Goal: Information Seeking & Learning: Understand process/instructions

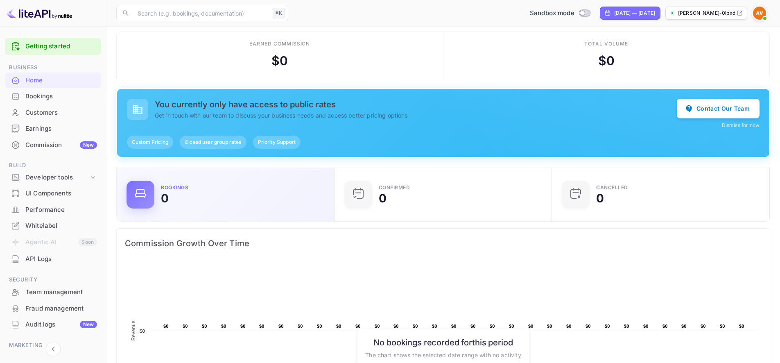
scroll to position [127, 206]
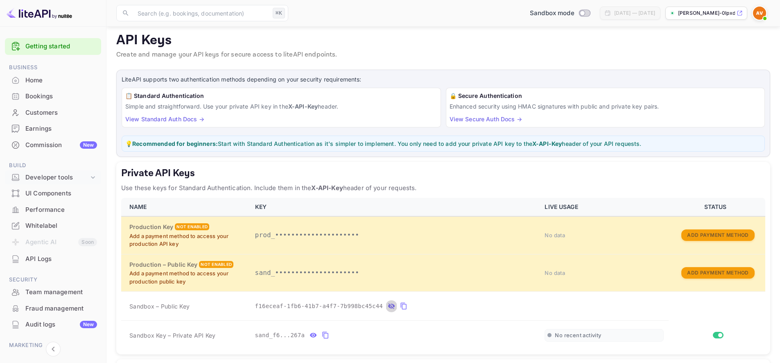
click at [86, 175] on div "Developer tools" at bounding box center [56, 177] width 63 height 9
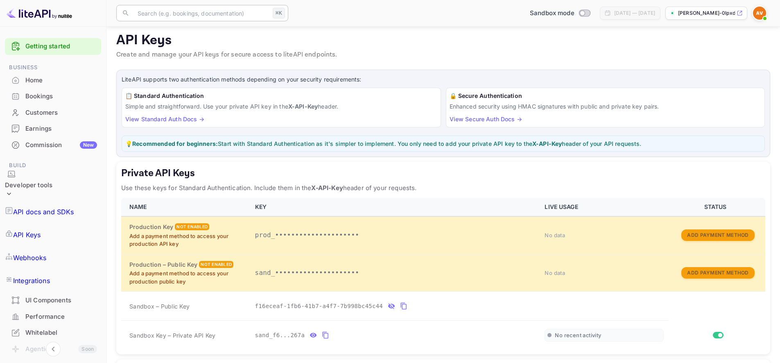
drag, startPoint x: 194, startPoint y: 25, endPoint x: 197, endPoint y: 14, distance: 11.4
click at [195, 21] on div "​ ⌘K ​ Sandbox mode [DATE] — [DATE] [PERSON_NAME]-0lpxd.nui..." at bounding box center [443, 13] width 674 height 26
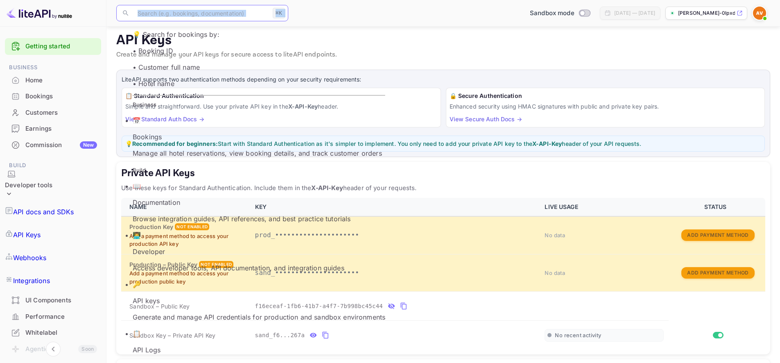
click at [197, 14] on input "text" at bounding box center [201, 13] width 137 height 16
click at [165, 214] on p "Browse integration guides, API references, and best practice tutorials" at bounding box center [259, 219] width 253 height 10
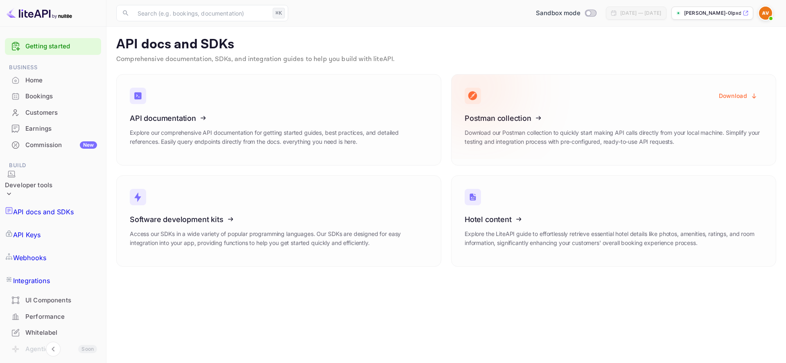
click at [514, 122] on icon at bounding box center [515, 117] width 127 height 84
click at [746, 98] on button "Download" at bounding box center [738, 96] width 49 height 16
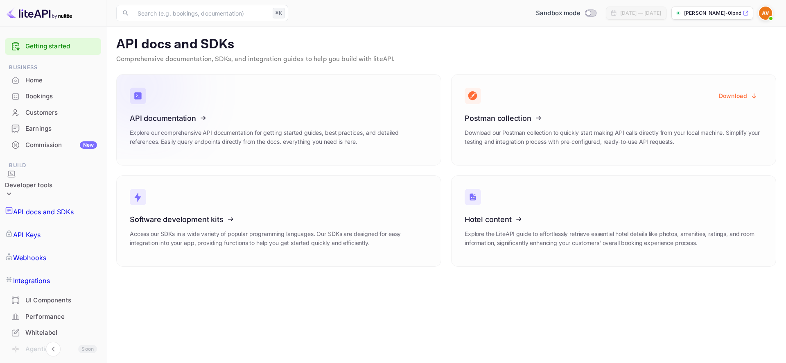
click at [225, 122] on icon at bounding box center [180, 117] width 127 height 84
click at [224, 130] on icon at bounding box center [180, 117] width 127 height 84
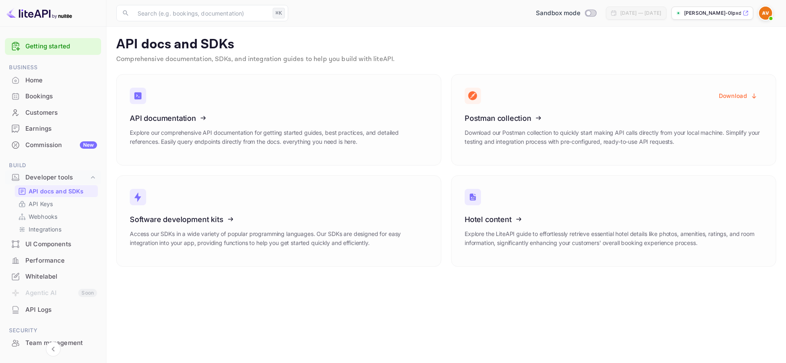
click at [763, 15] on img at bounding box center [765, 13] width 13 height 13
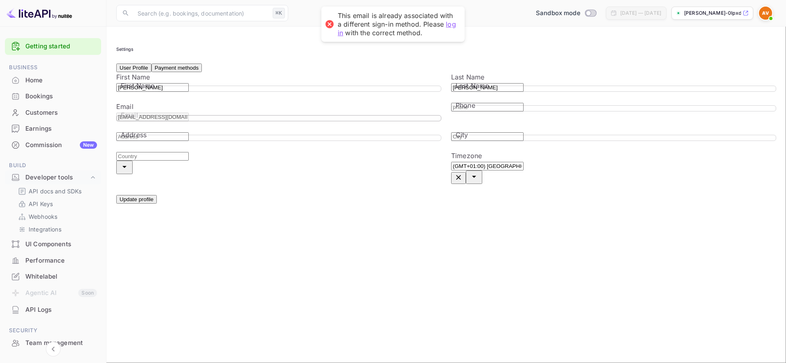
click at [347, 50] on div "Settings" at bounding box center [446, 49] width 660 height 5
click at [183, 72] on button "Payment methods" at bounding box center [176, 67] width 50 height 9
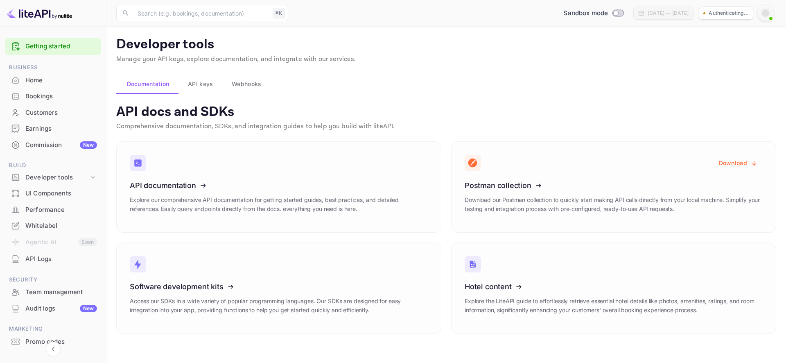
click at [199, 93] on button "API keys" at bounding box center [200, 84] width 44 height 20
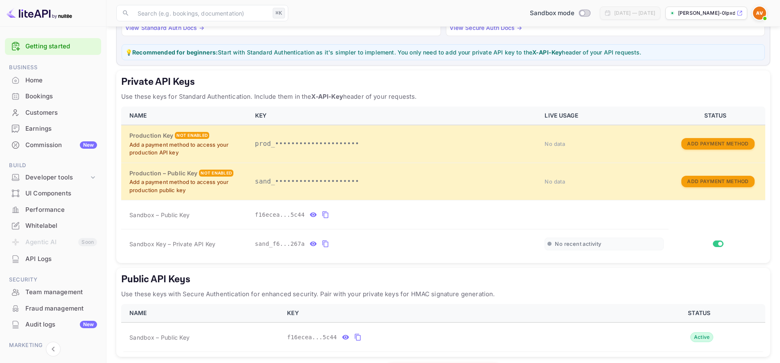
scroll to position [179, 0]
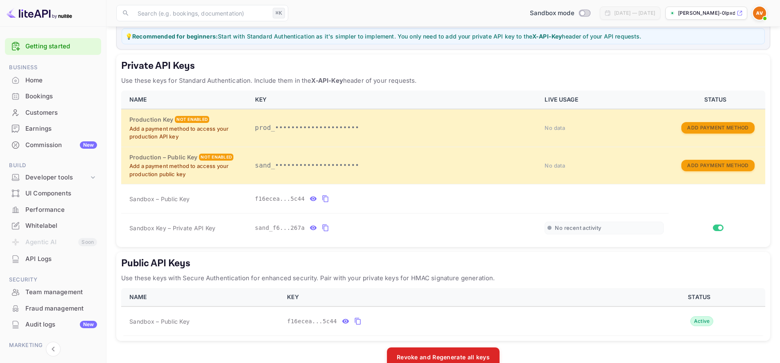
click at [694, 192] on table "NAME KEY LIVE USAGE STATUS Production Key Not enabled Add a payment method to a…" at bounding box center [443, 166] width 644 height 152
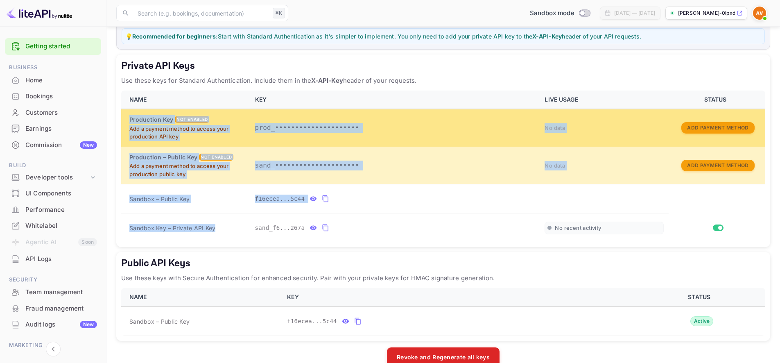
drag, startPoint x: 224, startPoint y: 233, endPoint x: 126, endPoint y: 118, distance: 151.3
click at [126, 118] on tbody "Production Key Not enabled Add a payment method to access your production API k…" at bounding box center [443, 175] width 644 height 133
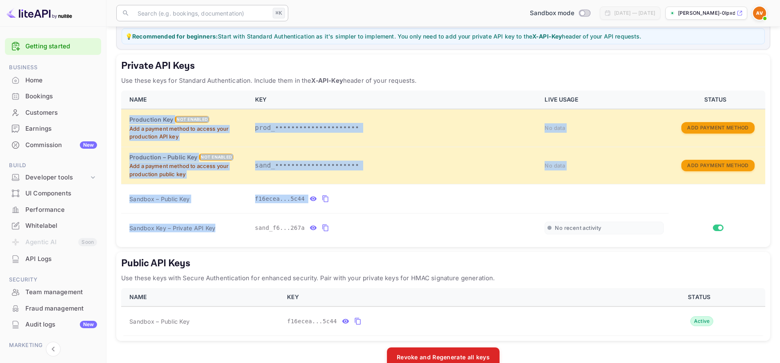
copy tbody "Production Key Not enabled Add a payment method to access your production API k…"
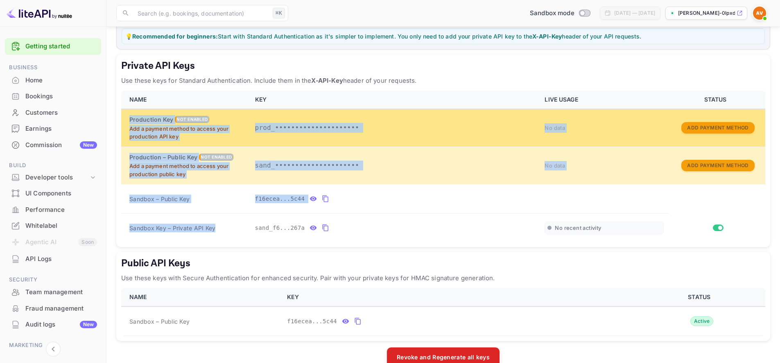
click at [448, 118] on td "prod_•••••••••••••••••••••" at bounding box center [395, 128] width 290 height 38
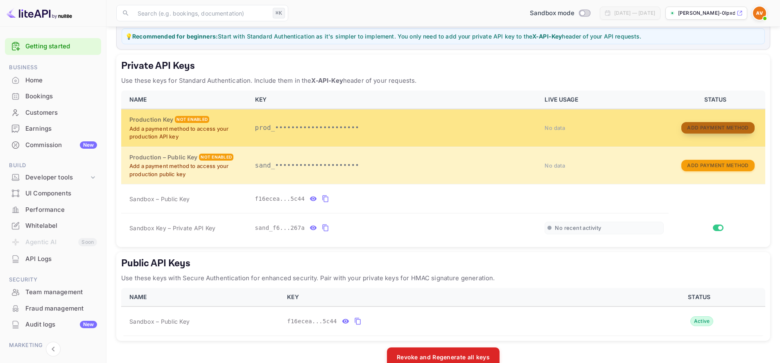
click at [704, 128] on button "Add Payment Method" at bounding box center [717, 128] width 73 height 12
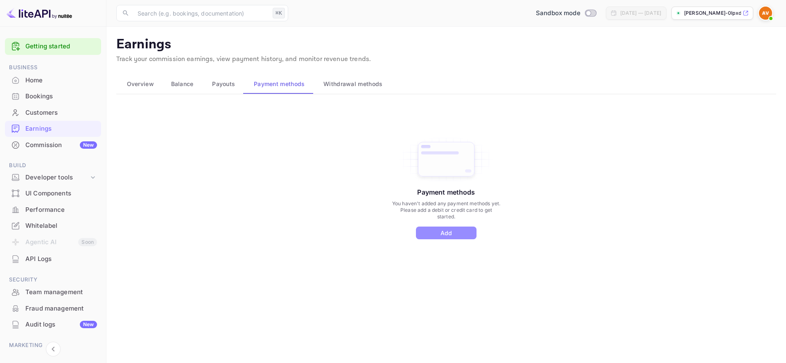
click at [451, 236] on button "Add" at bounding box center [446, 232] width 61 height 13
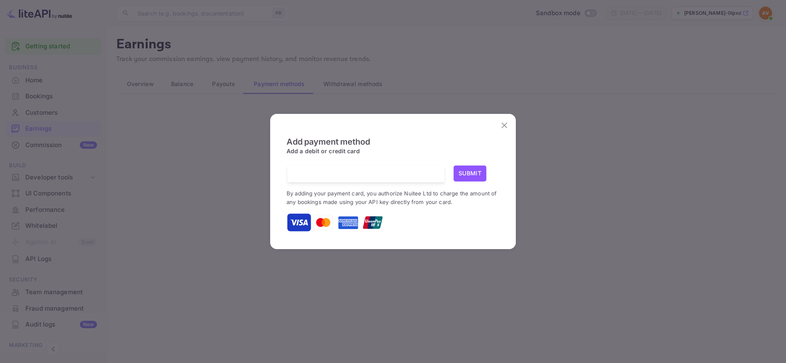
click at [362, 170] on iframe at bounding box center [366, 174] width 145 height 8
click at [360, 169] on div at bounding box center [369, 173] width 151 height 17
click at [296, 221] on img at bounding box center [299, 222] width 20 height 20
click at [469, 171] on button "Submit" at bounding box center [470, 173] width 33 height 16
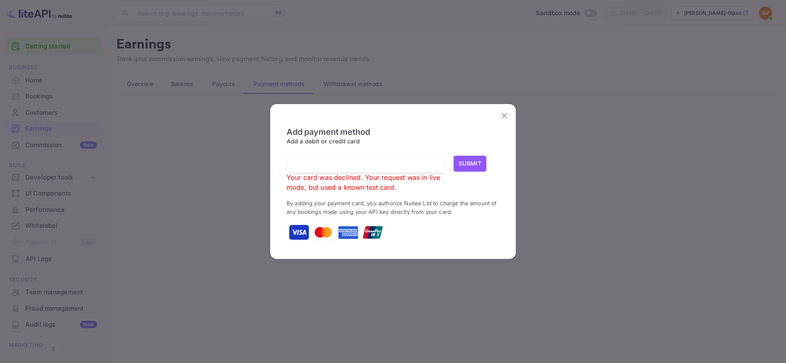
click at [503, 120] on button "close" at bounding box center [504, 115] width 16 height 16
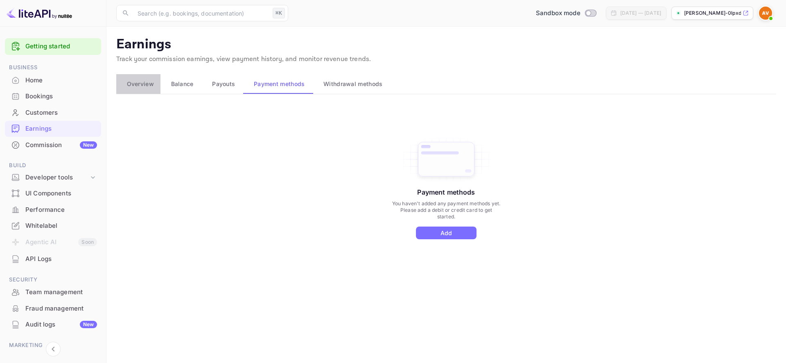
click at [127, 87] on span "Overview" at bounding box center [140, 84] width 27 height 10
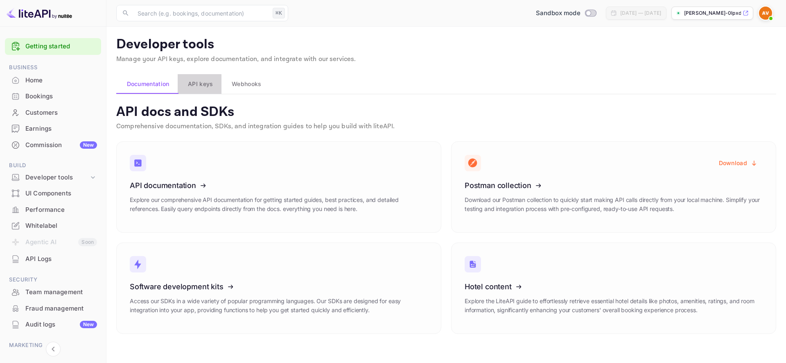
click at [195, 84] on span "API keys" at bounding box center [200, 84] width 25 height 10
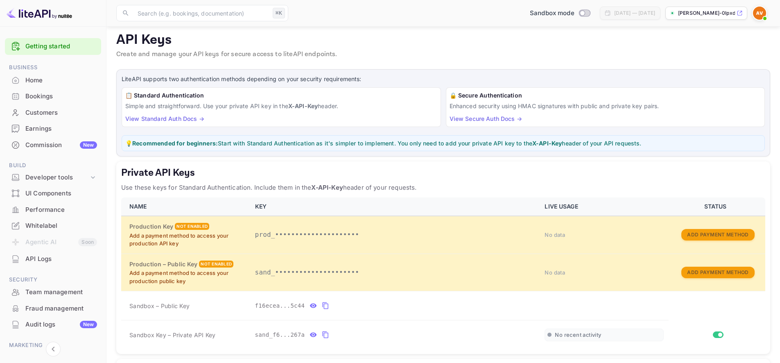
scroll to position [75, 0]
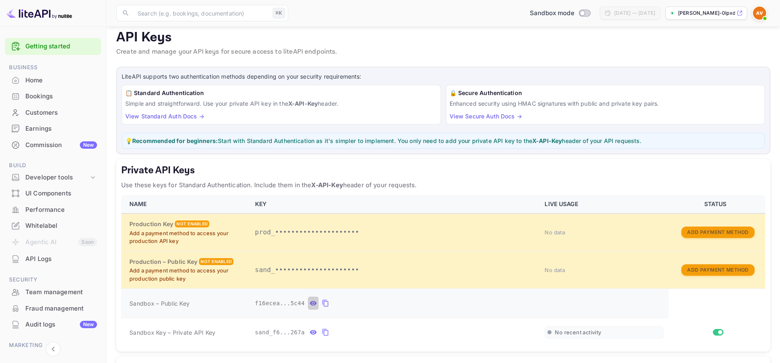
click at [315, 301] on icon "private api keys table" at bounding box center [313, 303] width 7 height 5
click at [401, 306] on icon "private api keys table" at bounding box center [403, 303] width 7 height 10
click at [310, 331] on icon "private api keys table" at bounding box center [313, 332] width 7 height 10
click at [419, 334] on icon "private api keys table" at bounding box center [421, 332] width 7 height 10
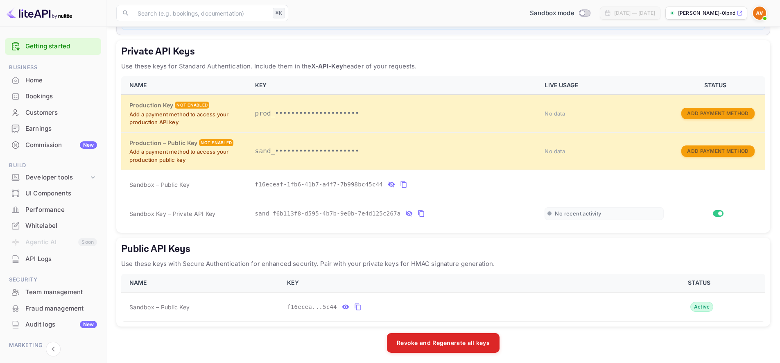
scroll to position [196, 0]
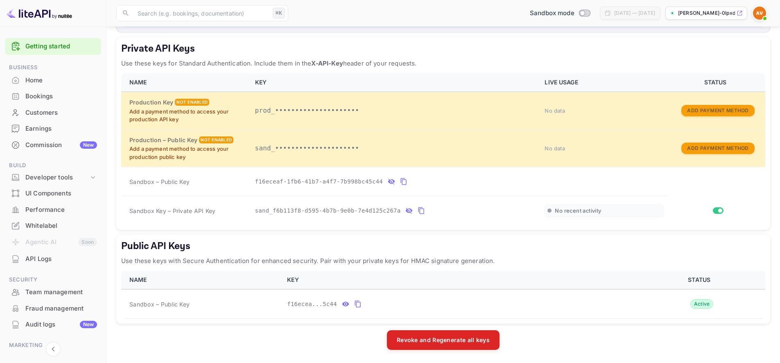
click at [239, 3] on div "​ ⌘K ​ Sandbox mode Sep 15, 2025 — Oct 15, 2025 amey-vijeesh-0lpxd.nui..." at bounding box center [443, 13] width 674 height 26
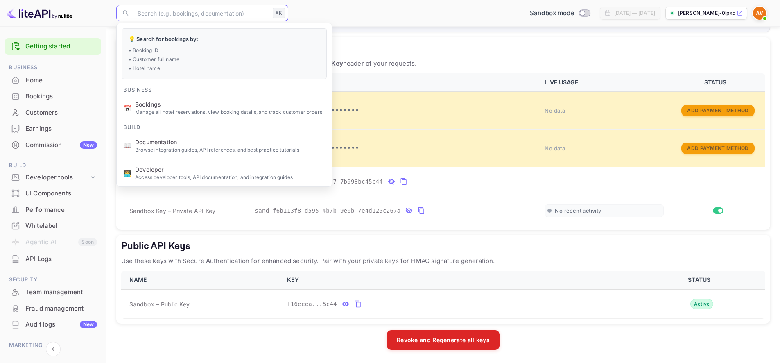
click at [229, 16] on input "text" at bounding box center [201, 13] width 137 height 16
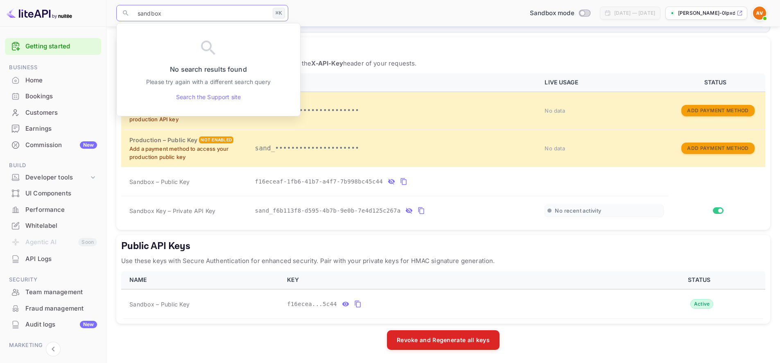
type input "sandbox"
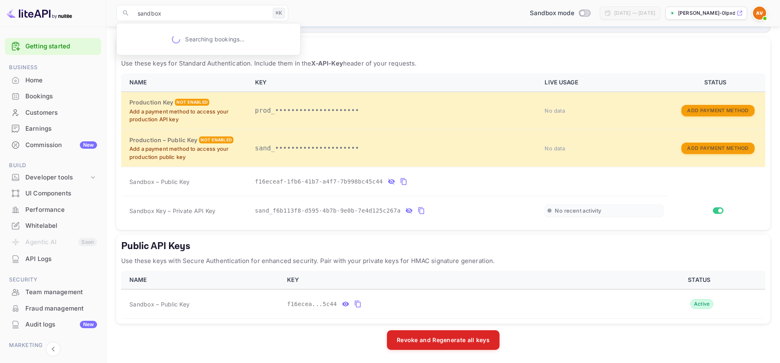
click at [430, 43] on h5 "Private API Keys" at bounding box center [443, 48] width 644 height 13
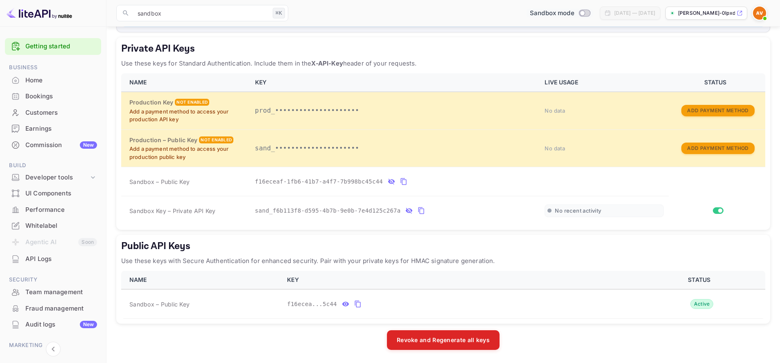
click at [574, 14] on input "Switch to Production mode" at bounding box center [582, 12] width 16 height 5
checkbox input "false"
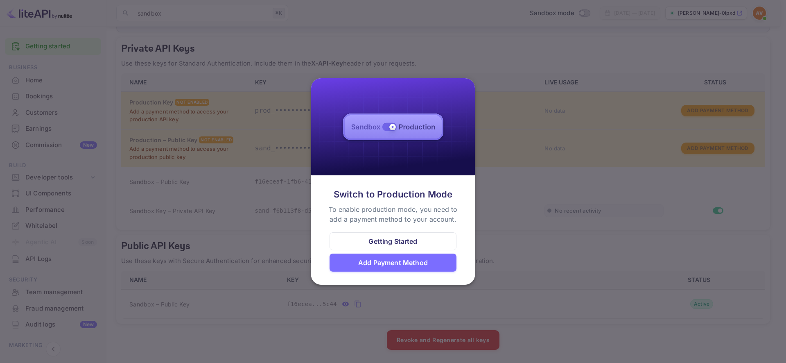
click at [449, 236] on div "Getting Started" at bounding box center [393, 241] width 127 height 18
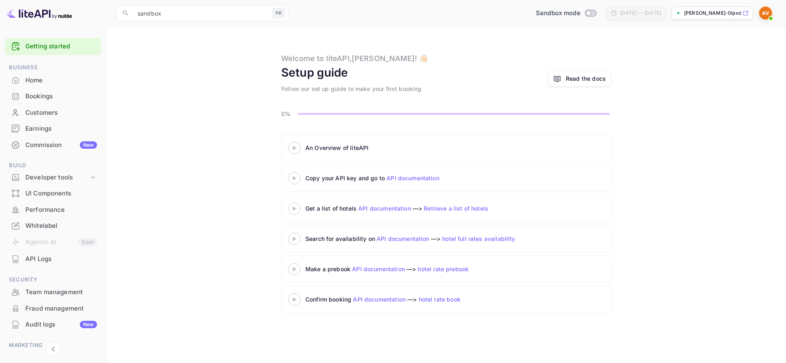
click at [317, 149] on div "An Overview of liteAPI" at bounding box center [407, 147] width 205 height 9
click at [289, 147] on icon at bounding box center [294, 148] width 29 height 4
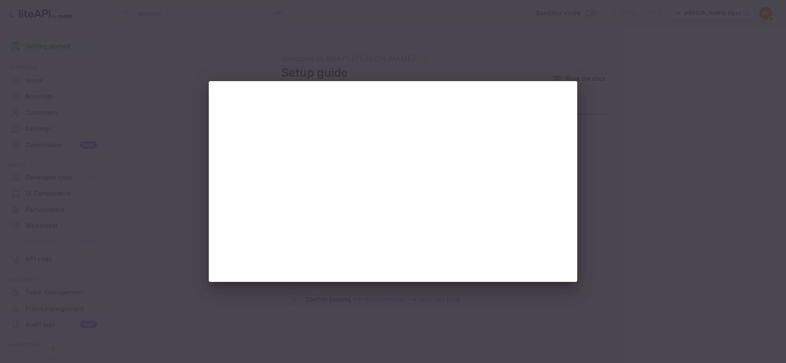
click at [627, 224] on div at bounding box center [393, 181] width 786 height 363
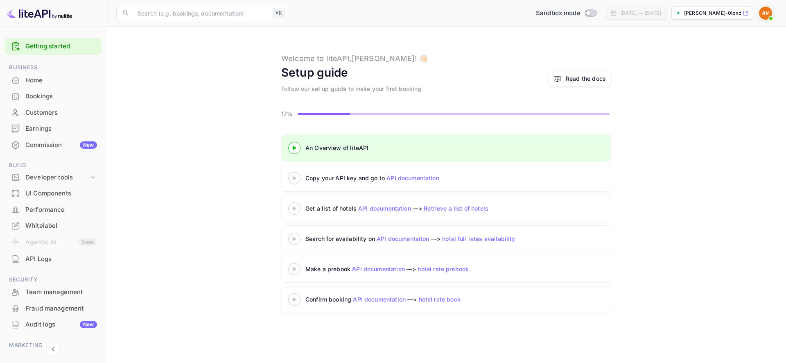
click at [416, 178] on link "API documentation" at bounding box center [413, 177] width 53 height 7
click at [298, 178] on icon at bounding box center [294, 178] width 29 height 4
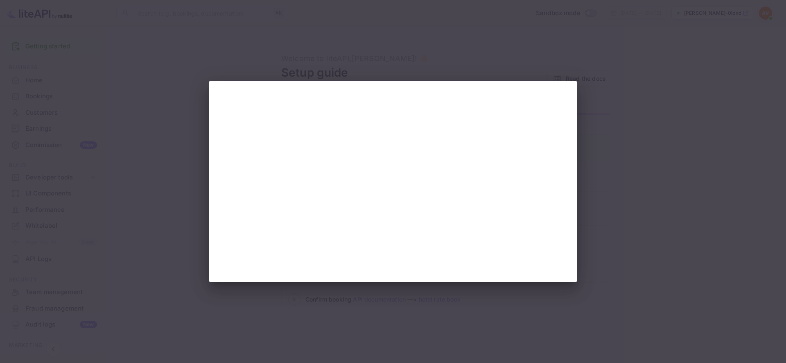
click at [142, 47] on div at bounding box center [393, 181] width 786 height 363
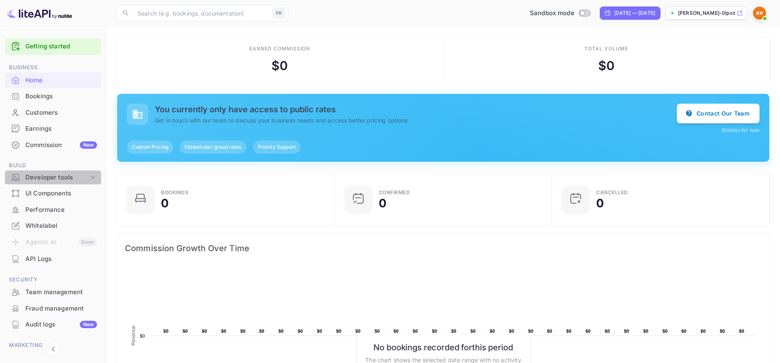
click at [75, 175] on div "Developer tools" at bounding box center [56, 177] width 63 height 9
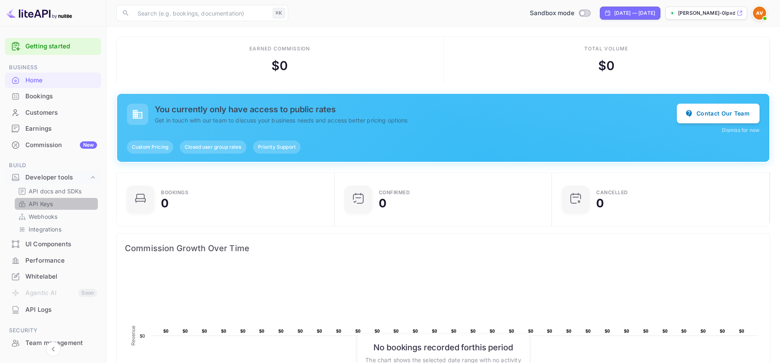
click at [58, 204] on link "API Keys" at bounding box center [56, 203] width 77 height 9
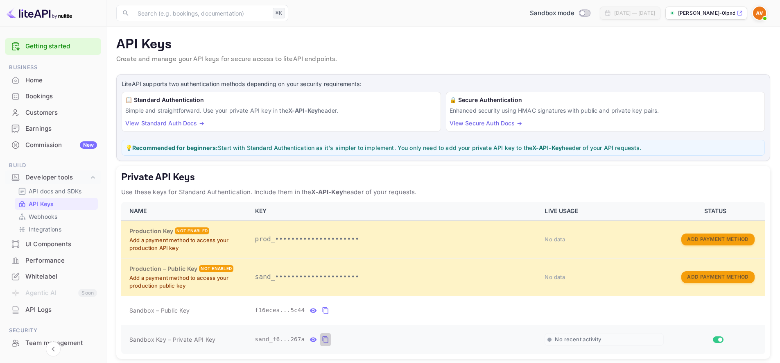
click at [325, 337] on icon "private api keys table" at bounding box center [326, 339] width 6 height 7
click at [65, 18] on img at bounding box center [40, 13] width 66 height 13
click at [31, 16] on img at bounding box center [40, 13] width 66 height 13
click at [63, 45] on link "Getting started" at bounding box center [61, 46] width 72 height 9
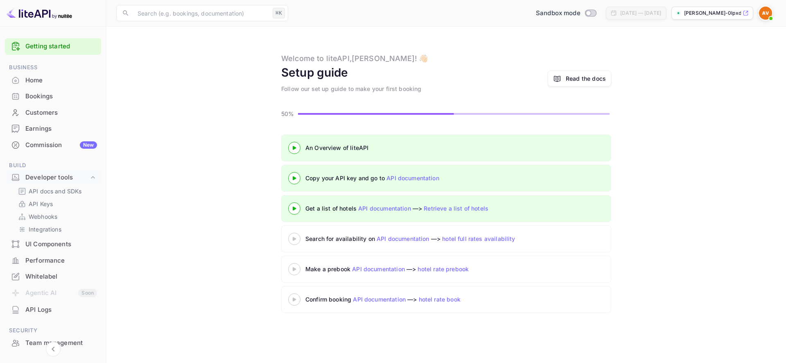
click at [462, 209] on link "Retrieve a list of hotels" at bounding box center [456, 208] width 65 height 7
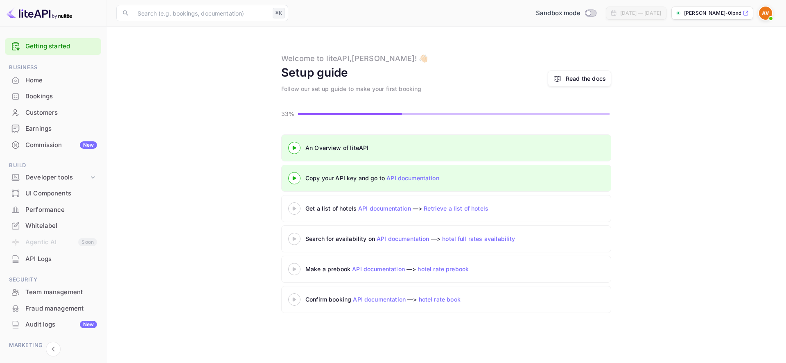
click at [291, 207] on icon at bounding box center [294, 208] width 29 height 4
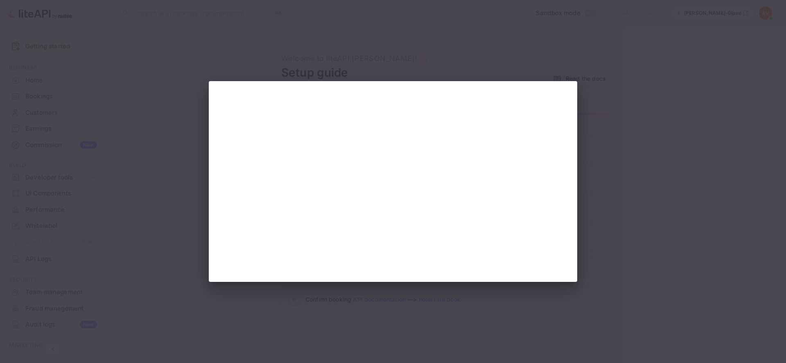
click at [99, 43] on div at bounding box center [393, 181] width 786 height 363
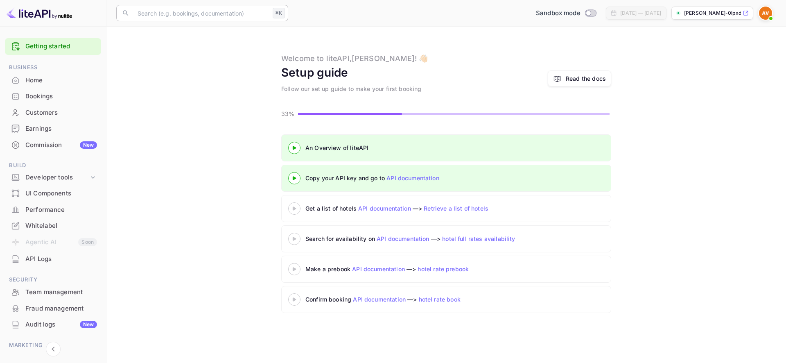
click at [141, 15] on input "text" at bounding box center [201, 13] width 137 height 16
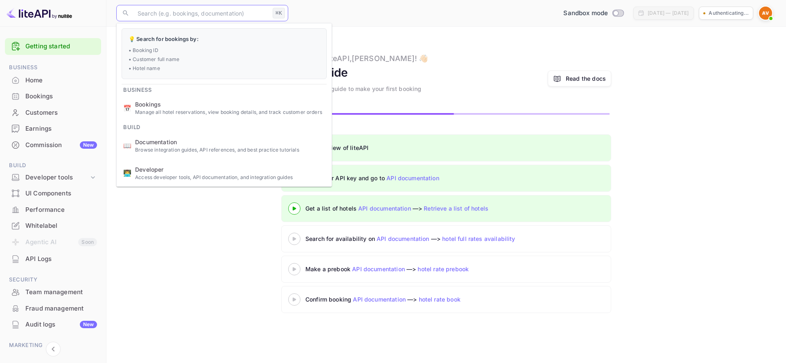
click at [141, 15] on input "text" at bounding box center [201, 13] width 137 height 16
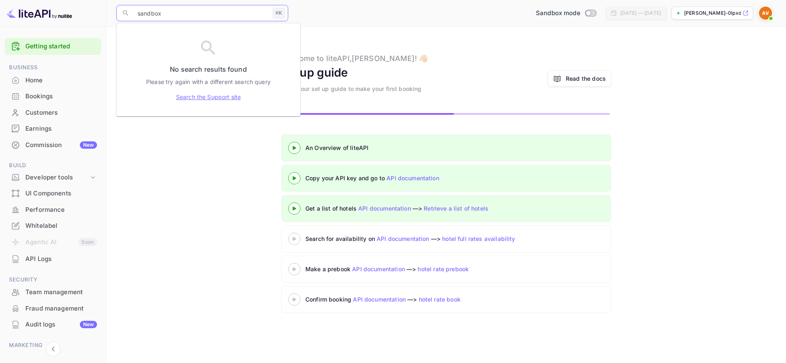
type input "sandbox"
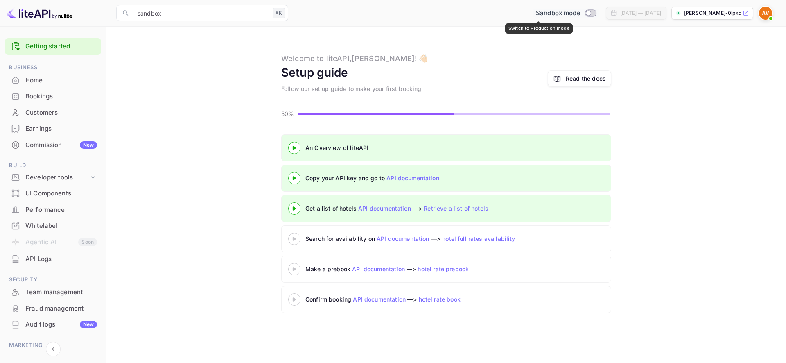
click at [541, 11] on span "Sandbox mode" at bounding box center [558, 13] width 45 height 9
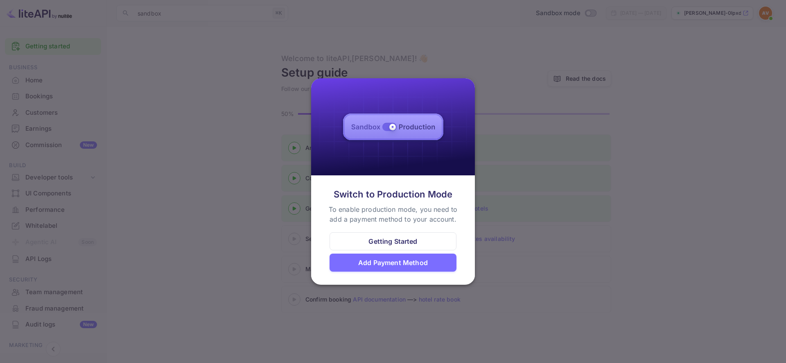
click at [411, 246] on div "Getting Started" at bounding box center [392, 241] width 49 height 10
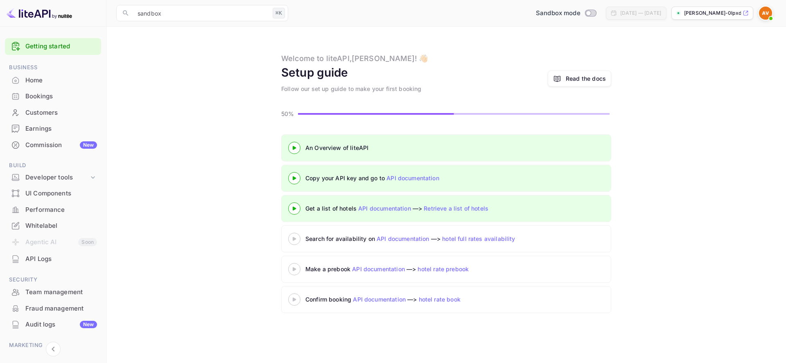
click at [620, 13] on div "[DATE] — [DATE]" at bounding box center [640, 12] width 41 height 7
click at [707, 16] on p "[PERSON_NAME]-0lpxd.nui..." at bounding box center [712, 12] width 57 height 7
click at [45, 9] on img at bounding box center [40, 13] width 66 height 13
click at [45, 13] on img at bounding box center [40, 13] width 66 height 13
click at [760, 12] on img at bounding box center [765, 13] width 13 height 13
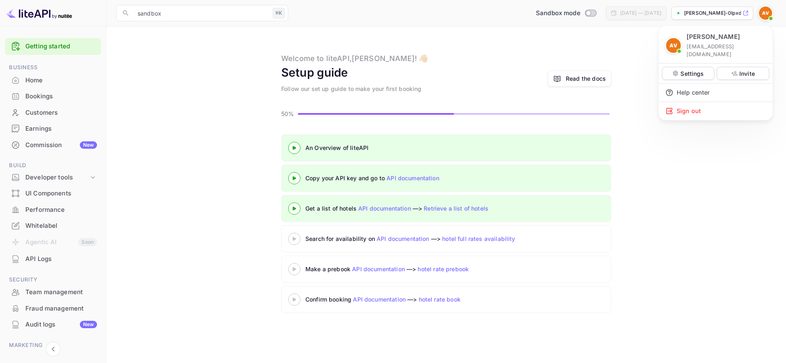
click at [52, 344] on div at bounding box center [393, 181] width 786 height 363
